Goal: Browse casually

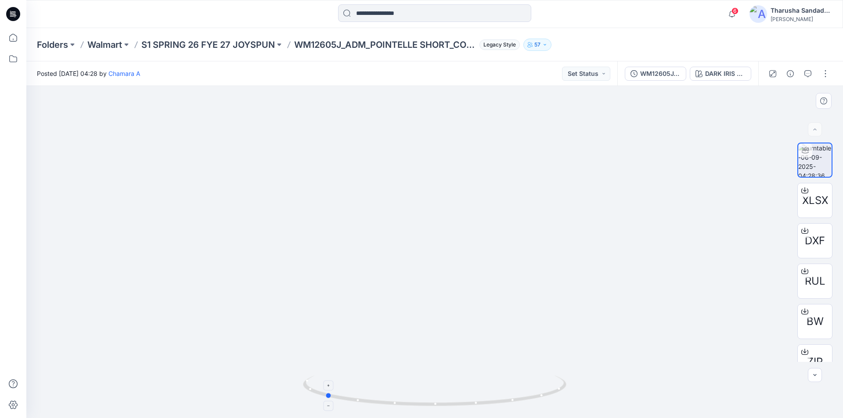
drag, startPoint x: 531, startPoint y: 401, endPoint x: 386, endPoint y: 396, distance: 144.9
click at [386, 396] on icon at bounding box center [436, 392] width 266 height 33
drag, startPoint x: 432, startPoint y: 410, endPoint x: 543, endPoint y: 416, distance: 111.2
click at [543, 416] on div at bounding box center [434, 396] width 263 height 44
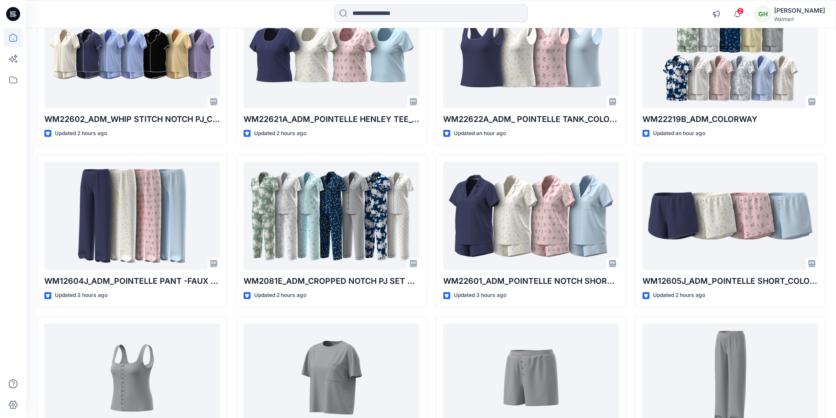
scroll to position [132, 0]
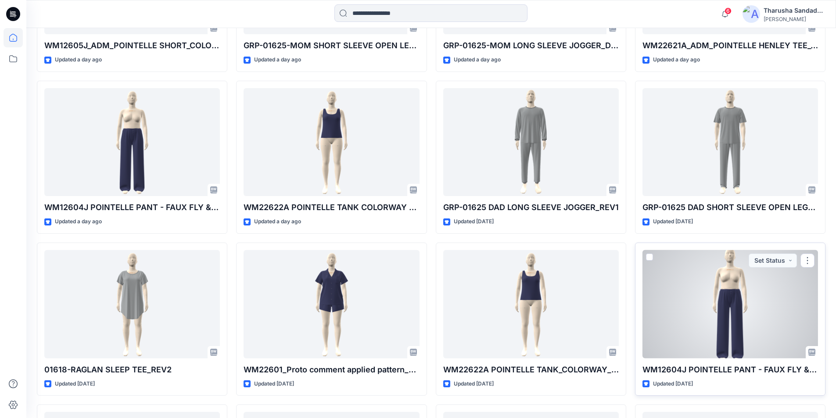
scroll to position [712, 0]
